Goal: Find contact information: Find contact information

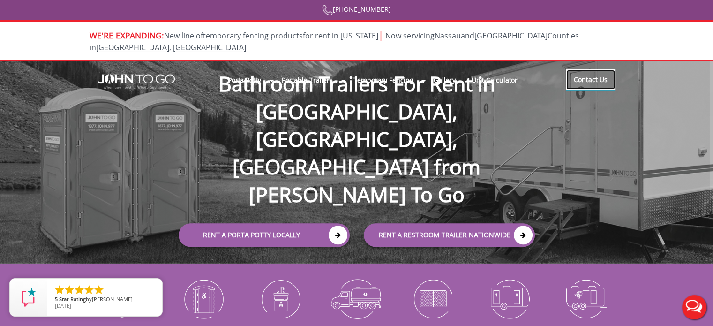
click at [602, 76] on link "Contact Us" at bounding box center [591, 79] width 50 height 21
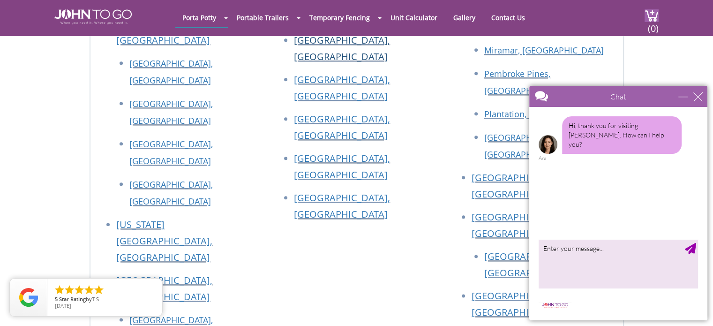
scroll to position [1078, 0]
click at [691, 101] on div "Chat" at bounding box center [618, 96] width 178 height 21
click at [696, 98] on div "close" at bounding box center [697, 96] width 9 height 9
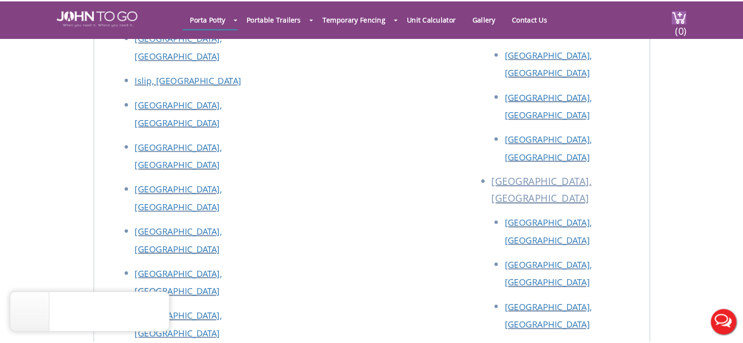
scroll to position [1721, 0]
